Goal: Task Accomplishment & Management: Complete application form

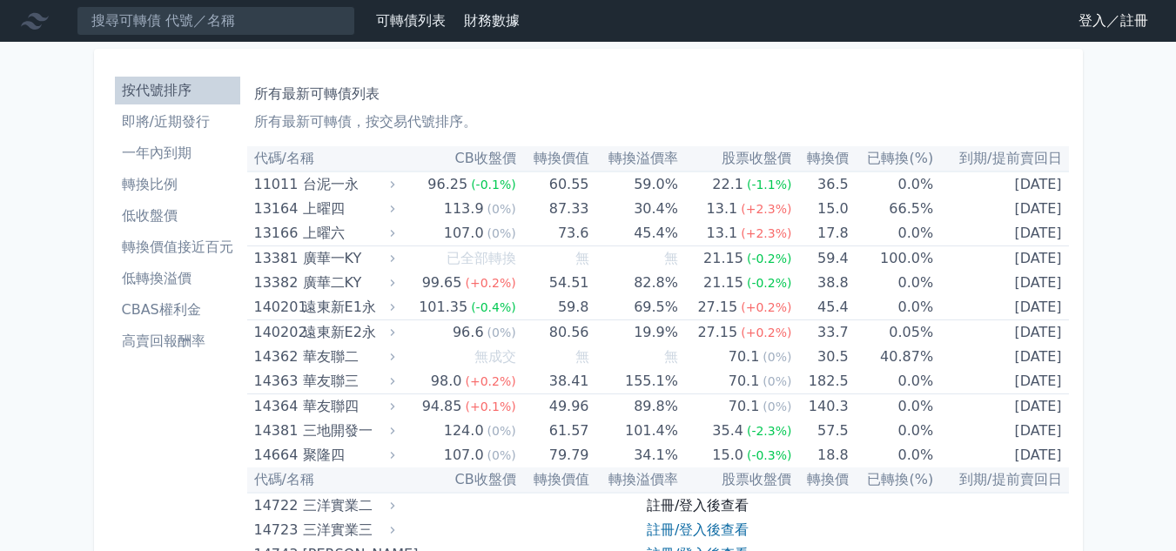
click at [714, 504] on link "註冊/登入後查看" at bounding box center [698, 505] width 102 height 17
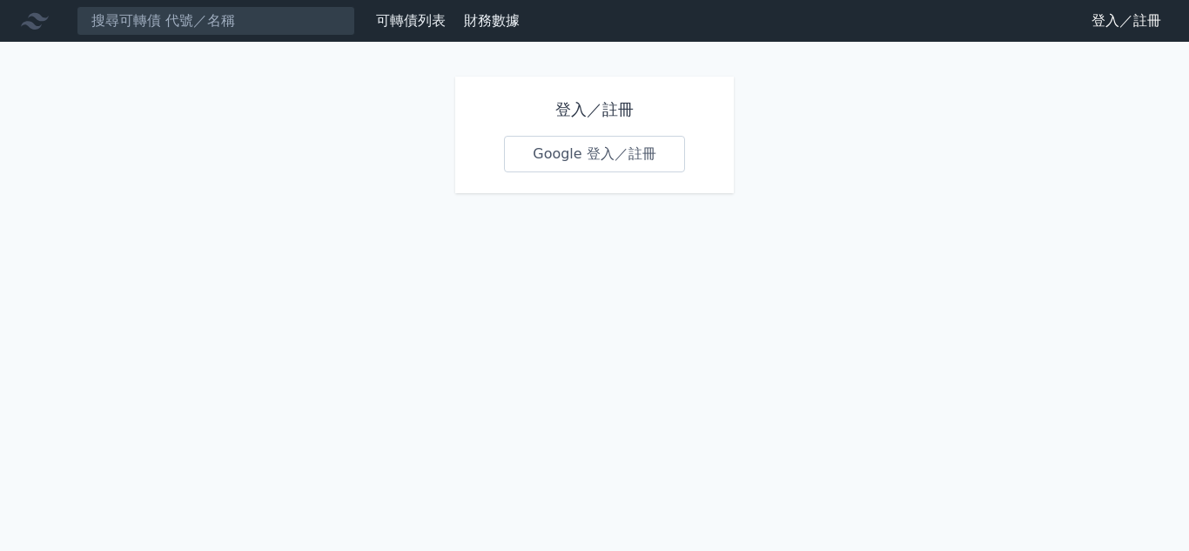
click at [607, 153] on link "Google 登入／註冊" at bounding box center [594, 154] width 181 height 37
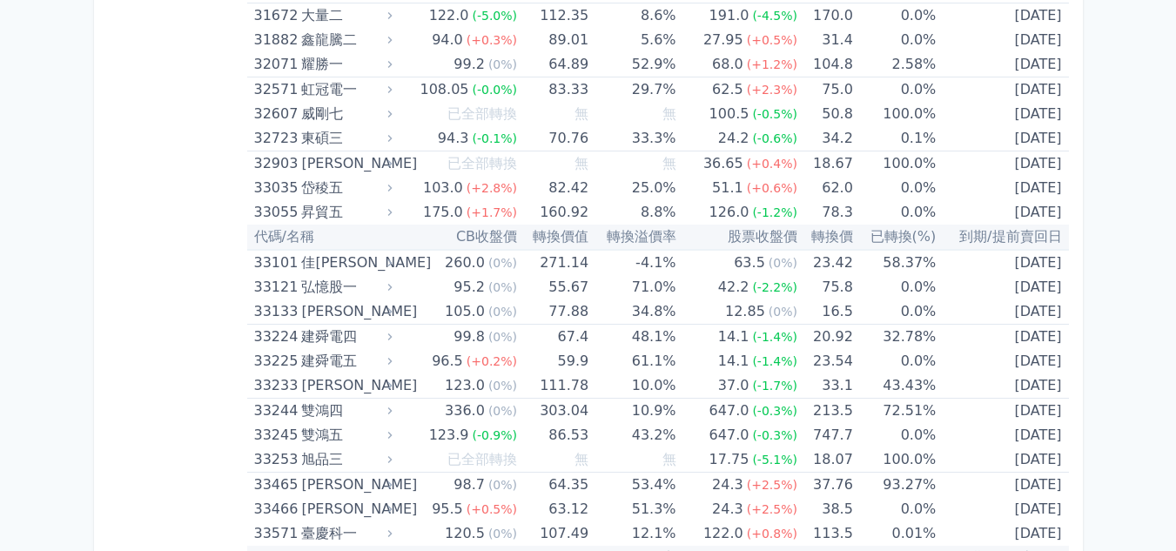
drag, startPoint x: 412, startPoint y: 185, endPoint x: 405, endPoint y: 204, distance: 20.4
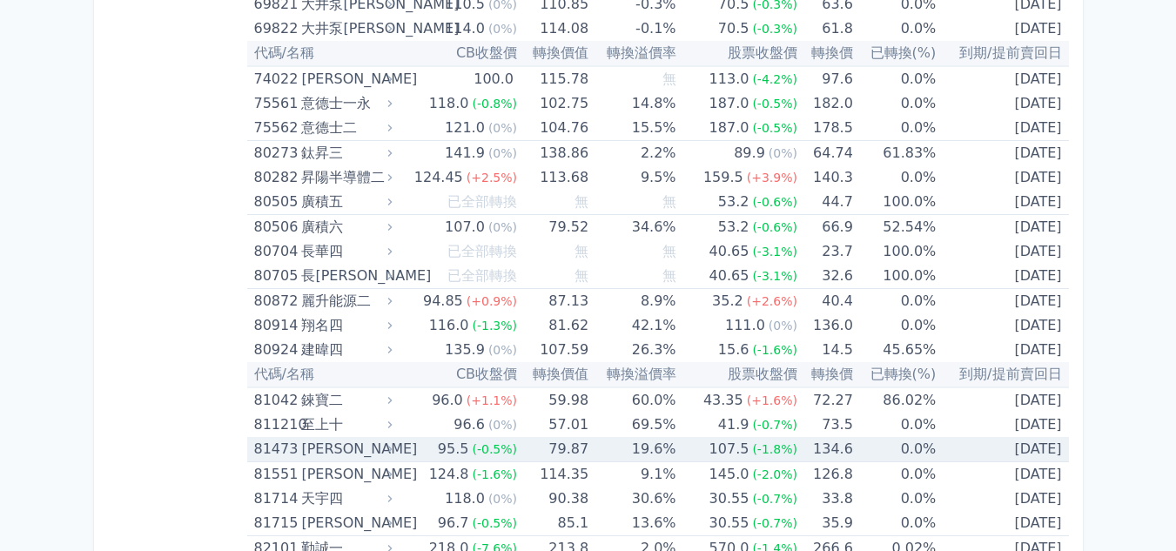
scroll to position [9594, 0]
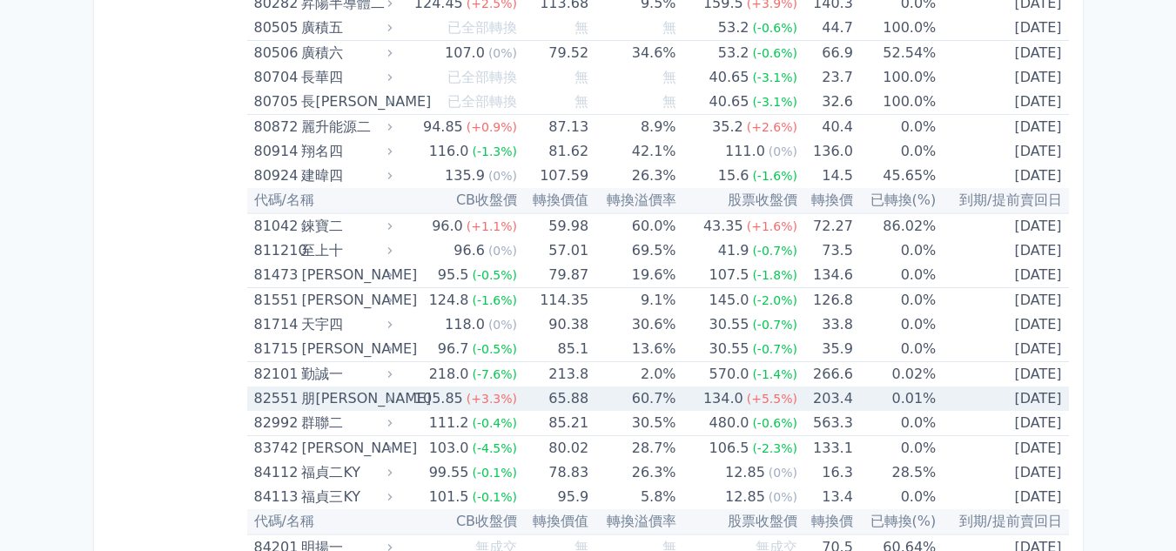
click at [383, 406] on div "朋[PERSON_NAME]" at bounding box center [344, 398] width 87 height 24
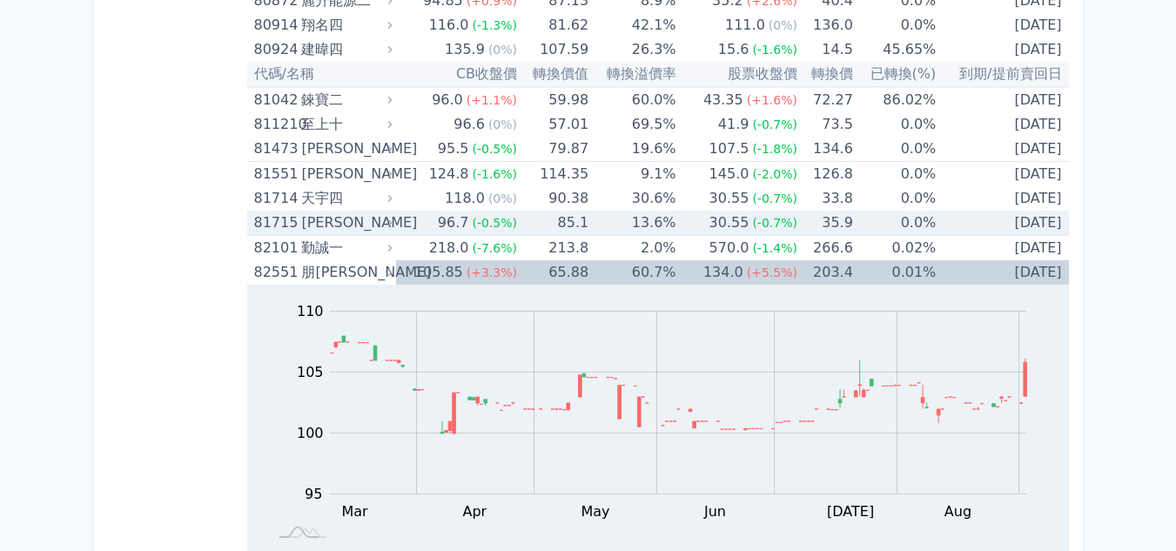
scroll to position [9681, 0]
